Goal: Information Seeking & Learning: Learn about a topic

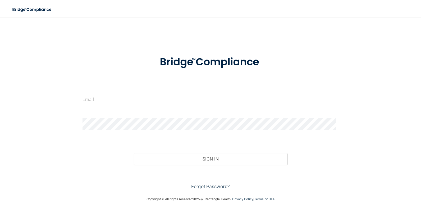
click at [92, 100] on input "email" at bounding box center [210, 100] width 256 height 12
type input "[PERSON_NAME][EMAIL_ADDRESS][DOMAIN_NAME]"
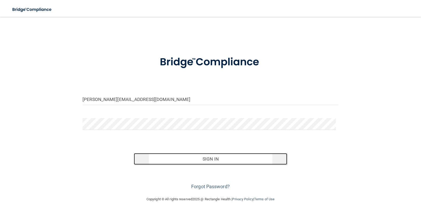
click at [213, 159] on button "Sign In" at bounding box center [210, 159] width 153 height 12
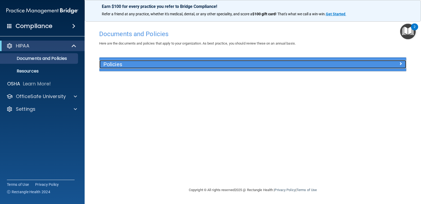
click at [399, 61] on span at bounding box center [400, 64] width 3 height 6
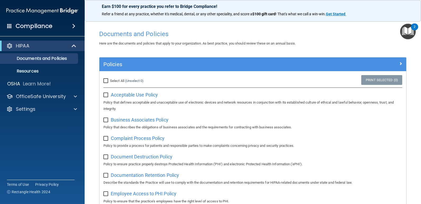
click at [370, 41] on div "Here are the documents and policies that apply to your organization. As best pr…" at bounding box center [252, 43] width 315 height 6
click at [34, 95] on p "OfficeSafe University" at bounding box center [41, 97] width 50 height 6
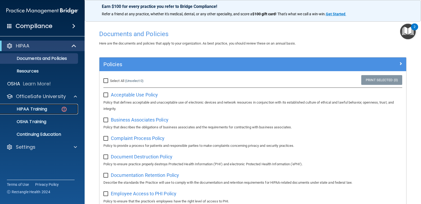
click at [43, 108] on p "HIPAA Training" at bounding box center [25, 109] width 44 height 5
